Goal: Task Accomplishment & Management: Manage account settings

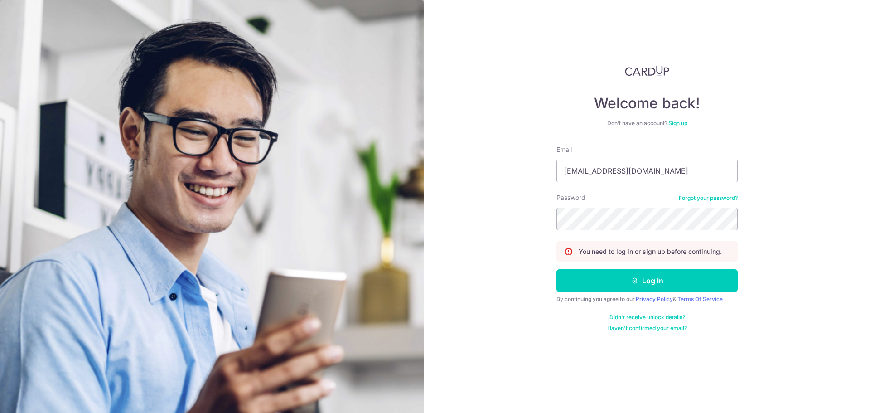
type input "[EMAIL_ADDRESS][DOMAIN_NAME]"
click at [557, 269] on button "Log in" at bounding box center [647, 280] width 181 height 23
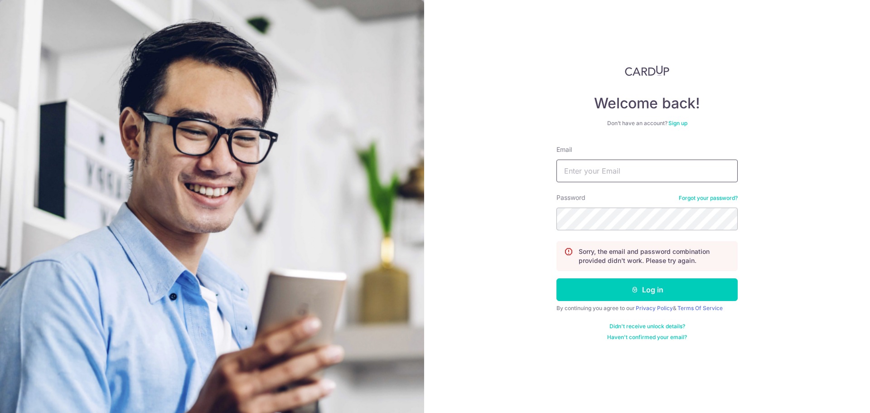
click at [614, 168] on input "Email" at bounding box center [647, 171] width 181 height 23
type input "[EMAIL_ADDRESS][DOMAIN_NAME]"
click at [557, 278] on button "Log in" at bounding box center [647, 289] width 181 height 23
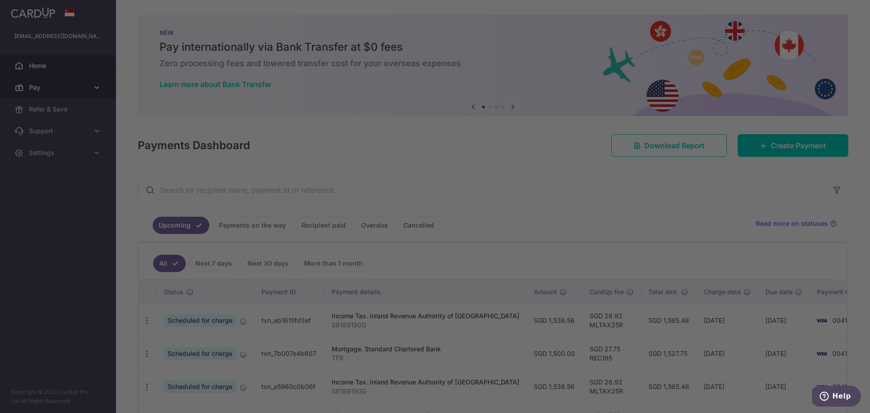
click at [82, 85] on div at bounding box center [439, 208] width 879 height 417
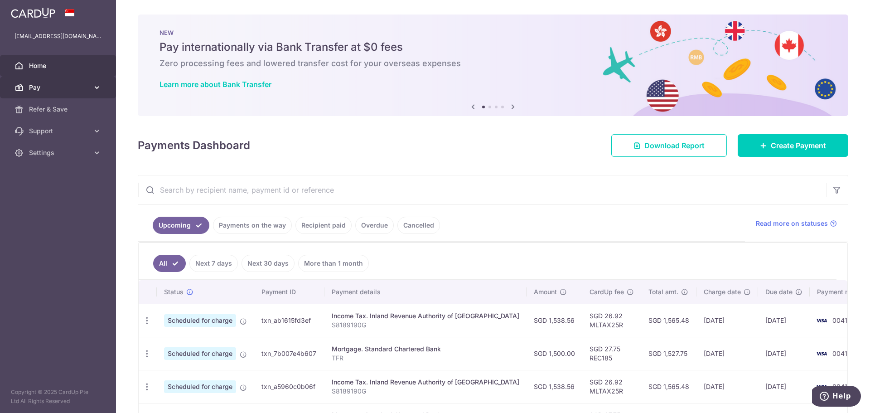
click at [89, 86] on link "Pay" at bounding box center [58, 88] width 116 height 22
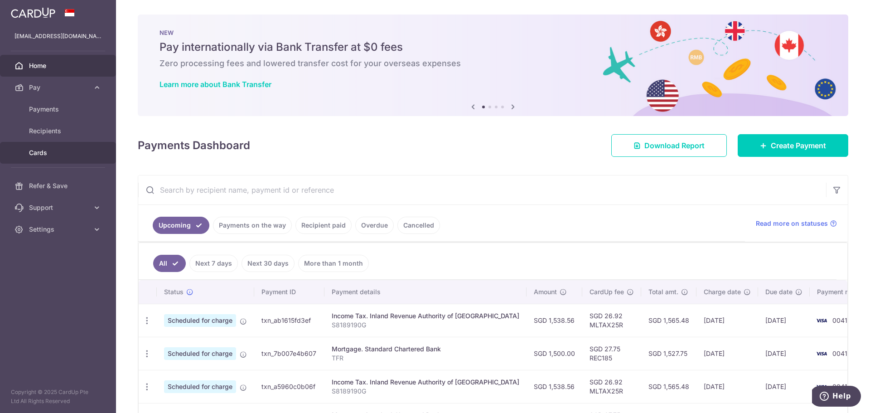
click at [48, 152] on span "Cards" at bounding box center [59, 152] width 60 height 9
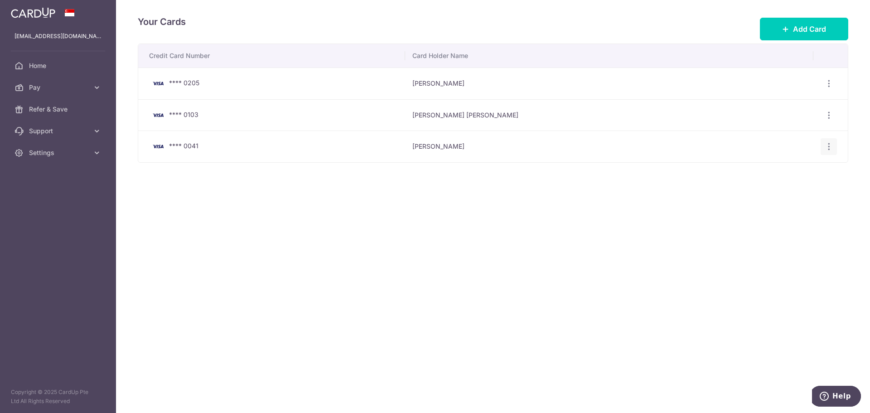
click at [829, 88] on icon "button" at bounding box center [830, 84] width 10 height 10
click at [791, 169] on span "View/Edit" at bounding box center [799, 171] width 62 height 11
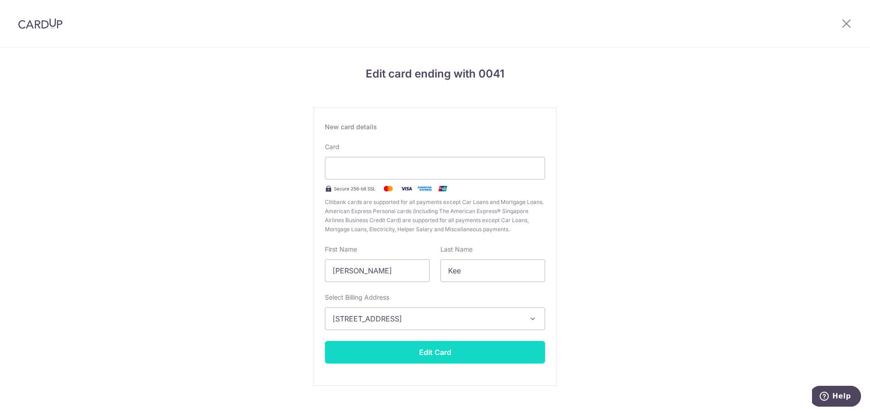
click at [447, 348] on button "Edit Card" at bounding box center [435, 352] width 220 height 23
